Goal: Task Accomplishment & Management: Use online tool/utility

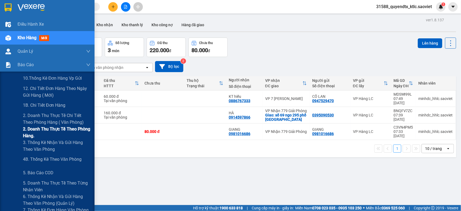
click at [49, 132] on span "2. Doanh thu thực tế theo phòng hàng." at bounding box center [56, 131] width 67 height 13
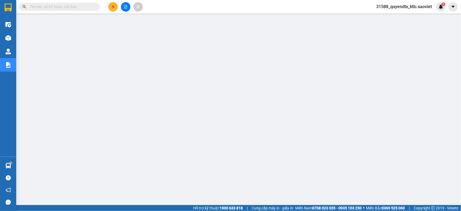
click at [425, 4] on span "31588_quyendtx_ktlc.saoviet" at bounding box center [404, 6] width 64 height 7
click at [378, 15] on li "Đăng xuất" at bounding box center [403, 16] width 65 height 9
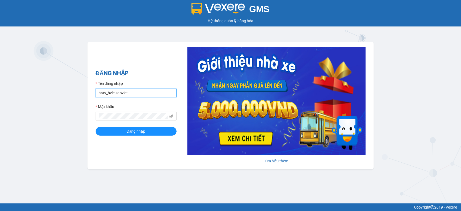
drag, startPoint x: 145, startPoint y: 92, endPoint x: 96, endPoint y: 97, distance: 49.4
click at [96, 97] on form "Tên đăng nhập hatv_bvlc.saoviet Mật khẩu Đăng nhập" at bounding box center [136, 107] width 81 height 55
type input "quyendtx_ktlc.saoviet"
click at [103, 118] on span at bounding box center [136, 116] width 81 height 9
drag, startPoint x: 128, startPoint y: 121, endPoint x: 97, endPoint y: 120, distance: 30.2
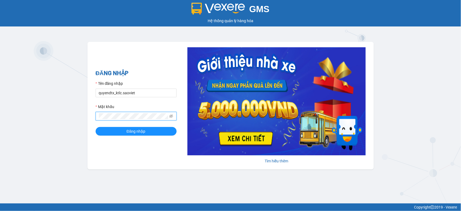
click at [97, 120] on span at bounding box center [136, 116] width 81 height 9
click at [96, 127] on button "Đăng nhập" at bounding box center [136, 131] width 81 height 9
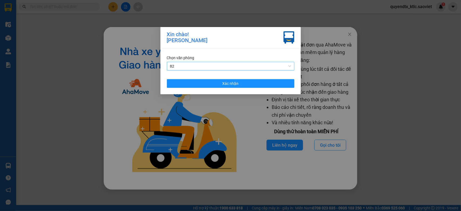
click at [286, 64] on span "82" at bounding box center [230, 66] width 121 height 8
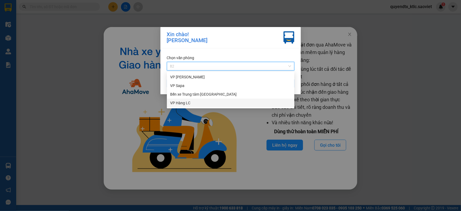
click at [187, 102] on div "VP Hàng LC" at bounding box center [230, 103] width 121 height 6
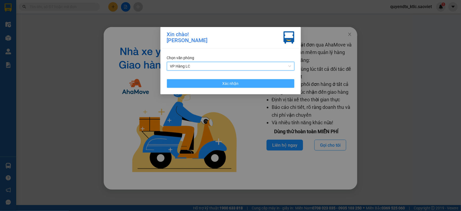
click at [196, 82] on button "Xác nhận" at bounding box center [230, 83] width 127 height 9
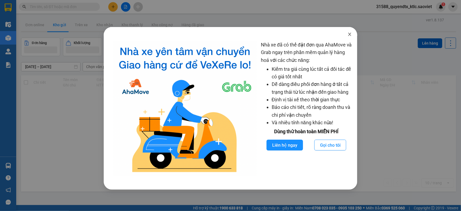
click at [349, 34] on icon "close" at bounding box center [349, 34] width 4 height 4
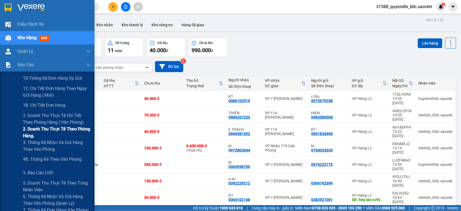
click at [52, 132] on span "2. Doanh thu thực tế theo phòng hàng." at bounding box center [56, 131] width 67 height 13
